Goal: Task Accomplishment & Management: Manage account settings

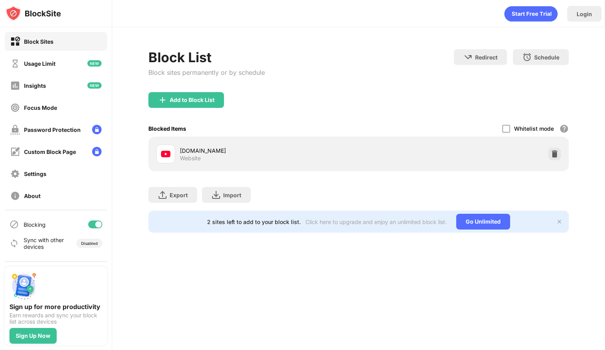
click at [95, 224] on div at bounding box center [98, 224] width 6 height 6
click at [97, 224] on div at bounding box center [95, 225] width 14 height 8
